Goal: Find specific page/section: Find specific page/section

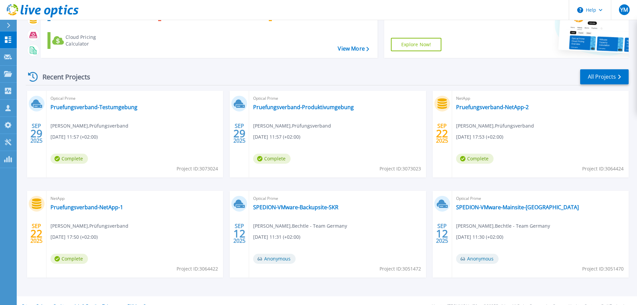
scroll to position [66, 0]
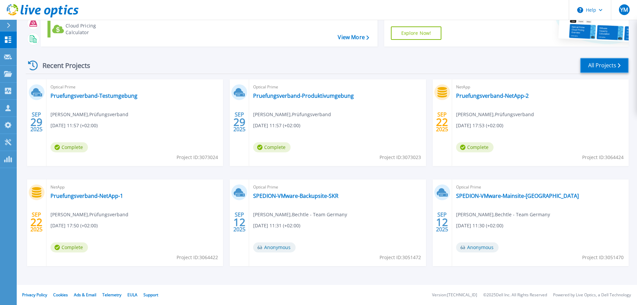
click at [605, 68] on link "All Projects" at bounding box center [604, 65] width 48 height 15
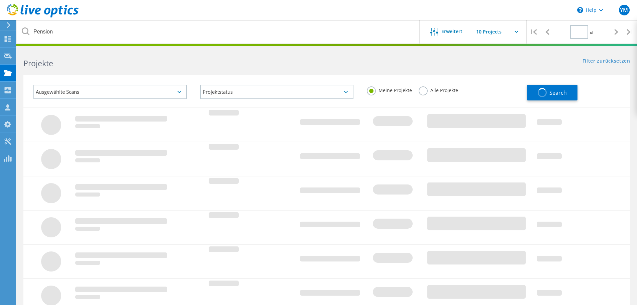
type input "1"
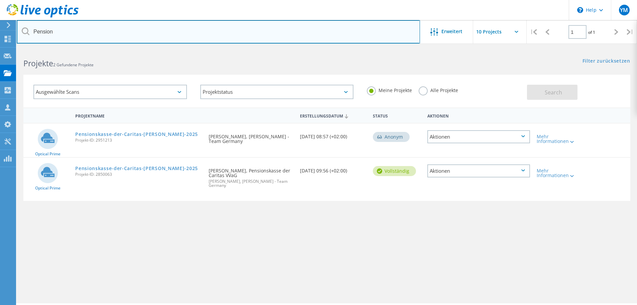
click at [70, 30] on input "Pension" at bounding box center [218, 31] width 403 height 23
type input "COngstar"
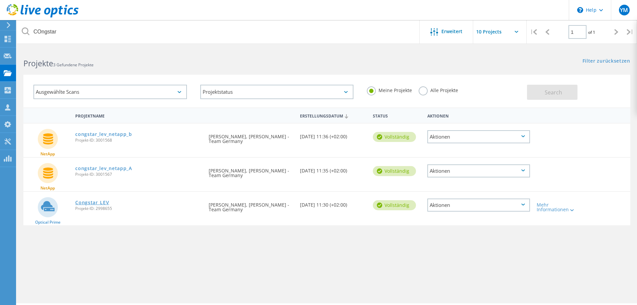
click at [99, 203] on link "Congstar_LEV" at bounding box center [92, 202] width 34 height 5
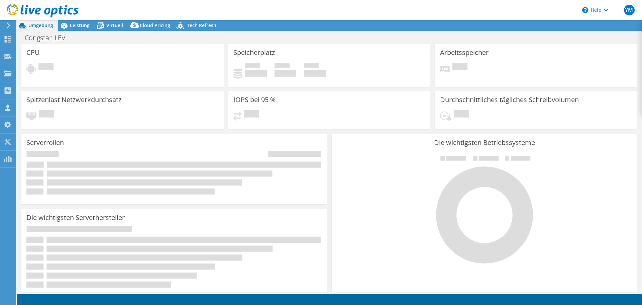
select select "USD"
click at [108, 23] on span "Virtuell" at bounding box center [114, 25] width 17 height 6
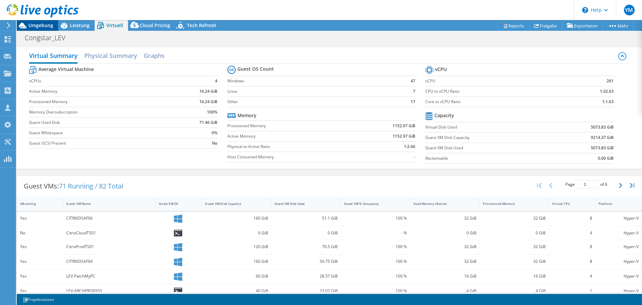
click at [34, 25] on span "Umgebung" at bounding box center [40, 25] width 25 height 6
